Goal: Transaction & Acquisition: Purchase product/service

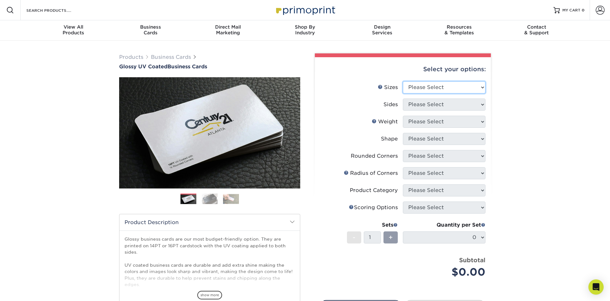
click at [403, 81] on select "Please Select 1.5" x 3.5" - Mini 1.75" x 3.5" - Mini 2" x 2" - Square 2" x 3" -…" at bounding box center [444, 87] width 83 height 12
select select "2.00x3.50"
click option "2" x 3.5" - Standard" at bounding box center [0, 0] width 0 height 0
click at [403, 99] on select "Please Select Print Both Sides Print Front Only" at bounding box center [444, 105] width 83 height 12
select select "13abbda7-1d64-4f25-8bb2-c179b224825d"
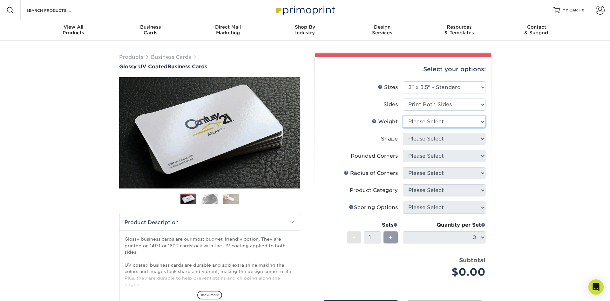
click at [403, 116] on select "Please Select 16PT 14PT" at bounding box center [444, 122] width 83 height 12
select select "16PT"
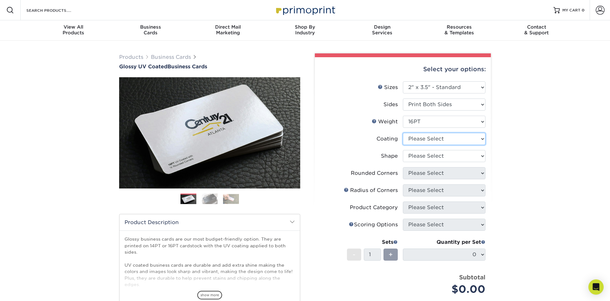
click at [403, 133] on select at bounding box center [444, 139] width 83 height 12
select select "ae367451-b2b8-45df-a344-0f05b6a12993"
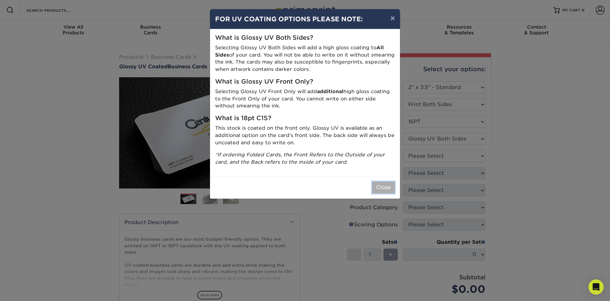
click at [388, 182] on button "Close" at bounding box center [383, 187] width 23 height 12
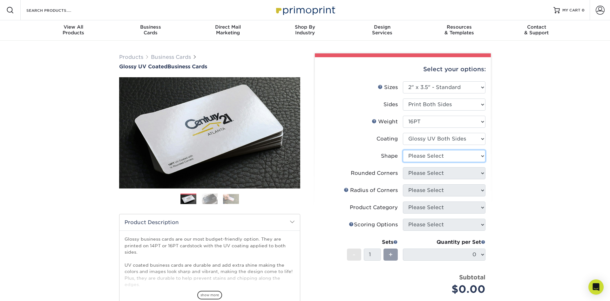
click at [403, 150] on select "Please Select Standard Oval" at bounding box center [444, 156] width 83 height 12
select select "standard"
click at [403, 167] on select "Please Select Yes - Round 2 Corners Yes - Round 4 Corners No" at bounding box center [444, 173] width 83 height 12
select select "0"
click option "No" at bounding box center [0, 0] width 0 height 0
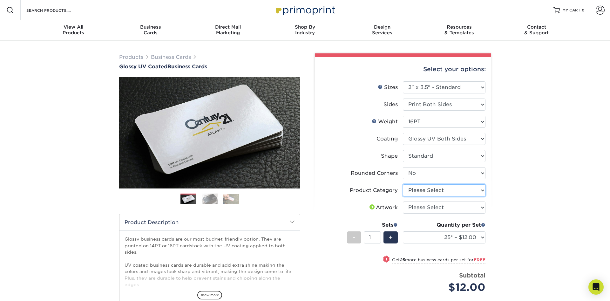
click at [403, 184] on select "Please Select Business Cards" at bounding box center [444, 190] width 83 height 12
select select "3b5148f1-0588-4f88-a218-97bcfdce65c1"
click option "Business Cards" at bounding box center [0, 0] width 0 height 0
click at [403, 201] on select "Please Select I will upload files I need a design - $100" at bounding box center [444, 207] width 83 height 12
select select "upload"
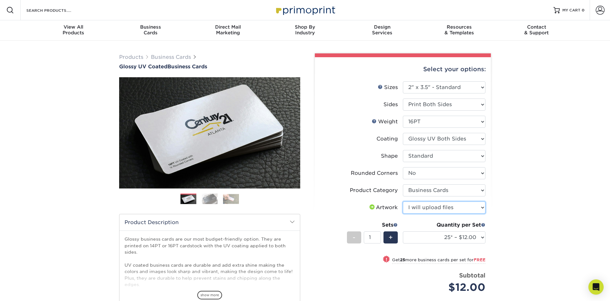
click option "I will upload files" at bounding box center [0, 0] width 0 height 0
click at [403, 231] on select "25* – $12.00 50* – $12.00 100* – $12.00 250* – $21.00 500 – $42.00 1000 – $53.0…" at bounding box center [444, 237] width 83 height 12
select select "500 – $42.00"
click option "500 – $42.00" at bounding box center [0, 0] width 0 height 0
